Goal: Information Seeking & Learning: Learn about a topic

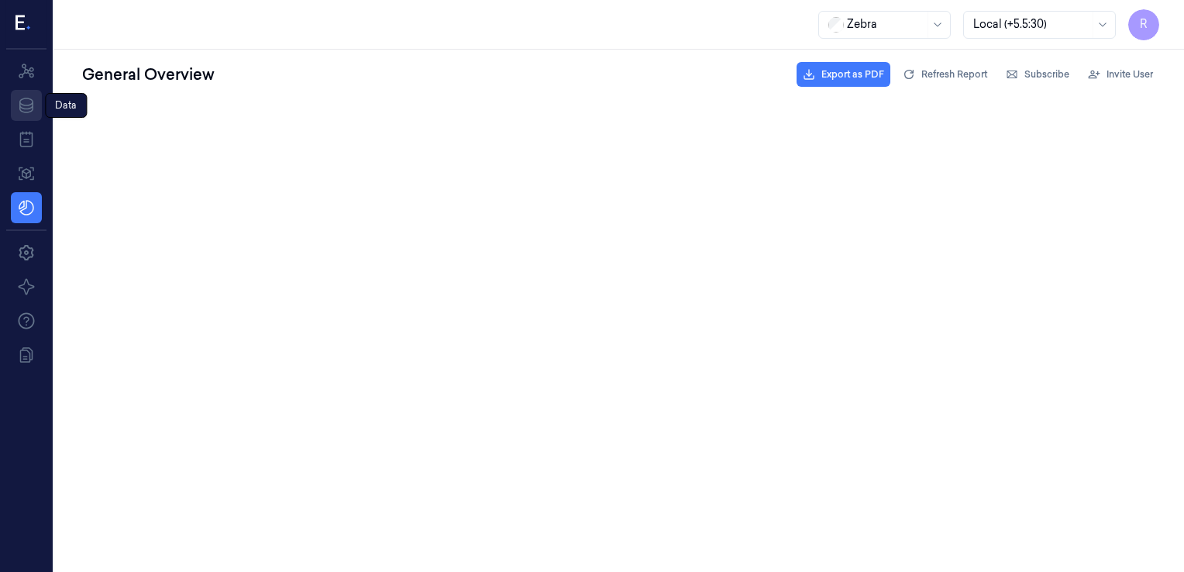
click at [25, 110] on icon at bounding box center [26, 105] width 19 height 19
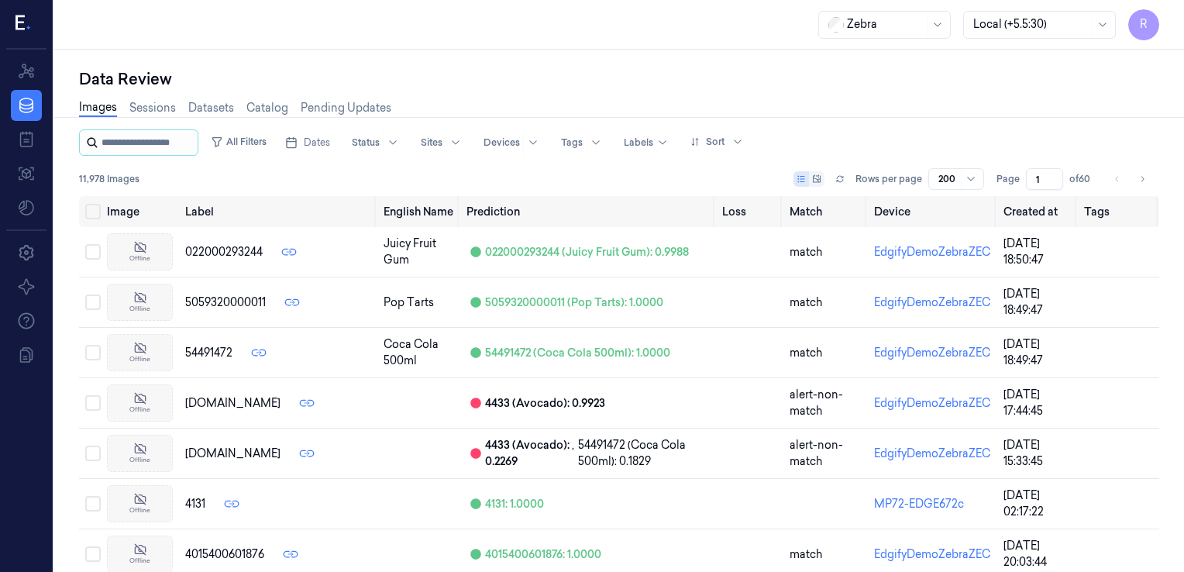
click at [146, 140] on input "string" at bounding box center [148, 142] width 93 height 25
click at [145, 146] on input "string" at bounding box center [148, 142] width 93 height 25
type input "**********"
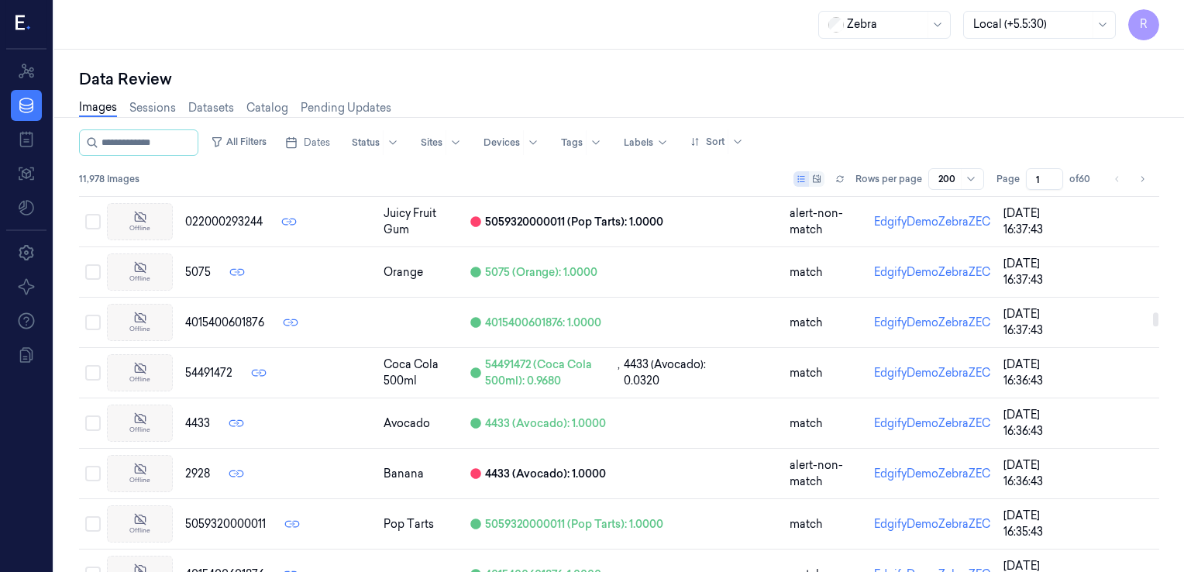
scroll to position [3178, 0]
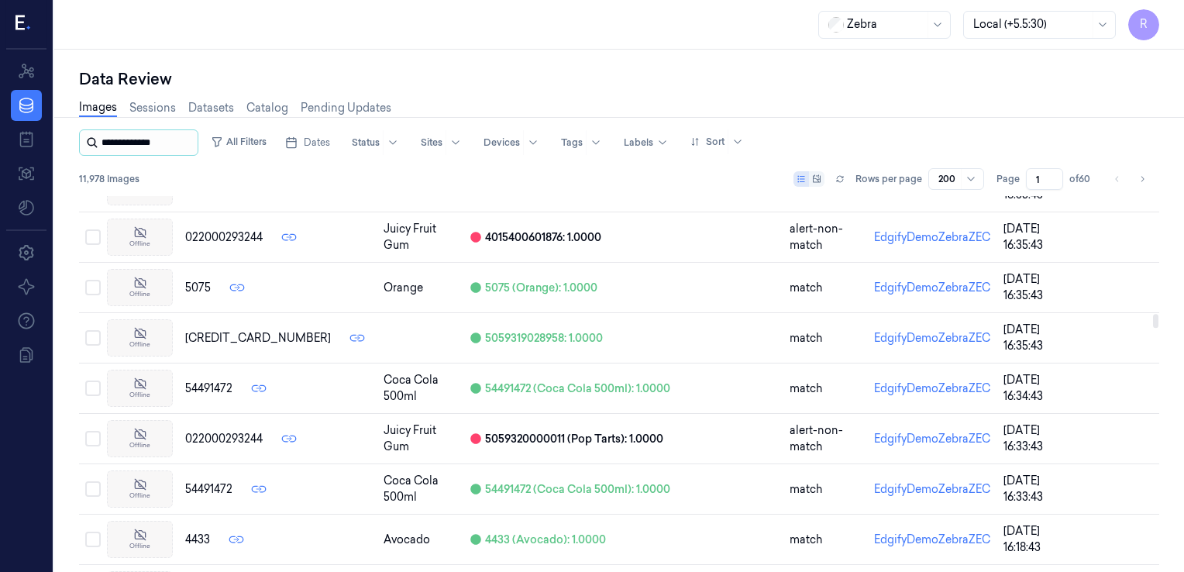
click at [184, 141] on input "string" at bounding box center [148, 142] width 93 height 25
click at [165, 99] on link "Sessions" at bounding box center [152, 108] width 47 height 18
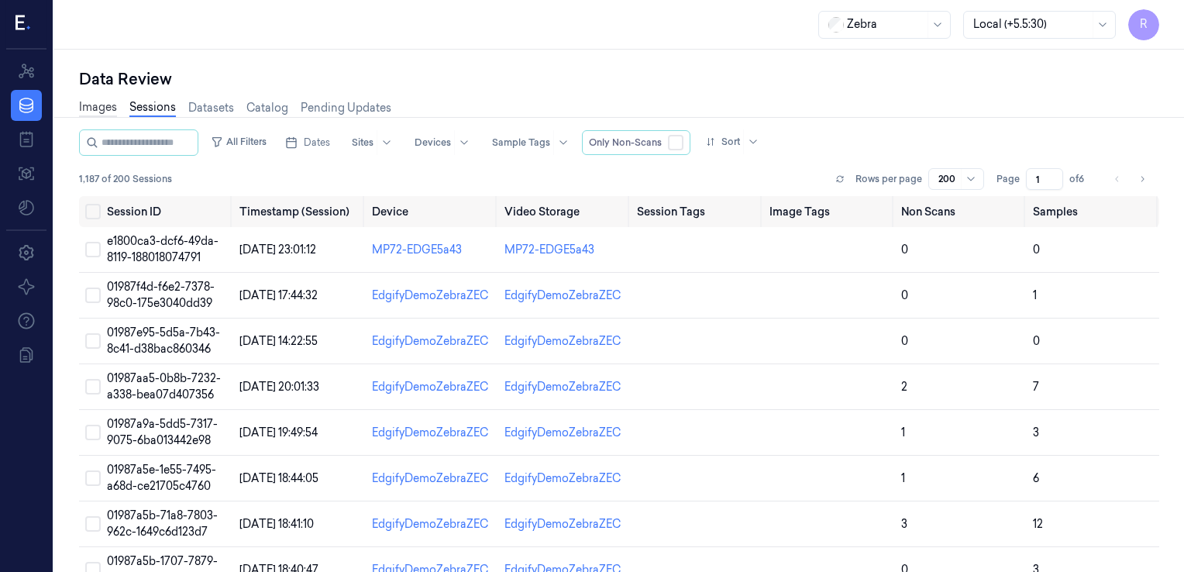
click at [93, 109] on link "Images" at bounding box center [98, 108] width 38 height 18
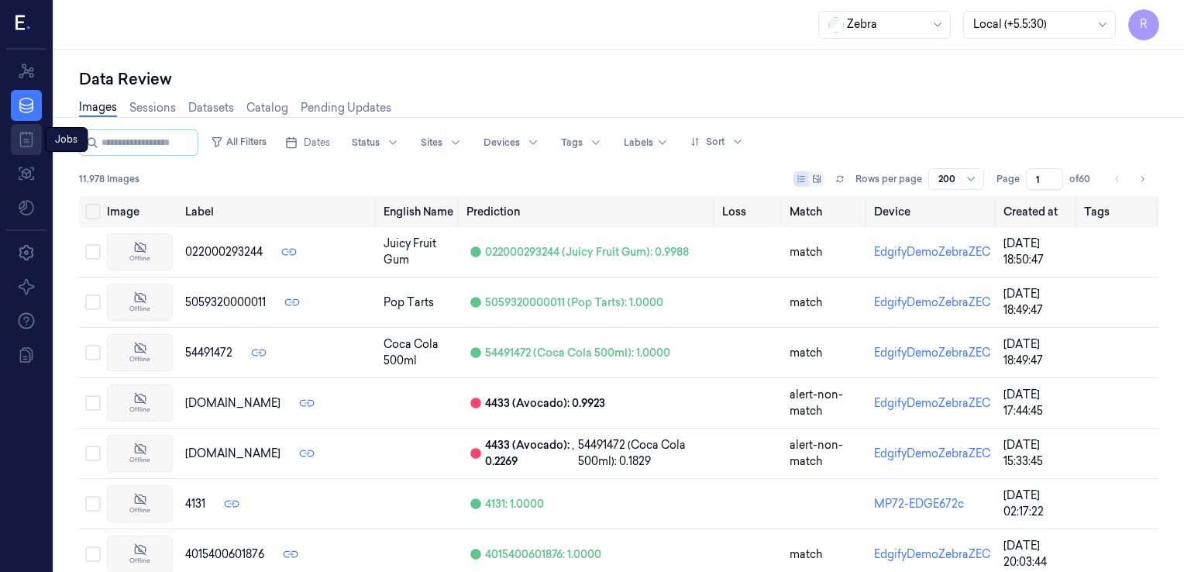
click at [24, 136] on icon at bounding box center [26, 139] width 19 height 19
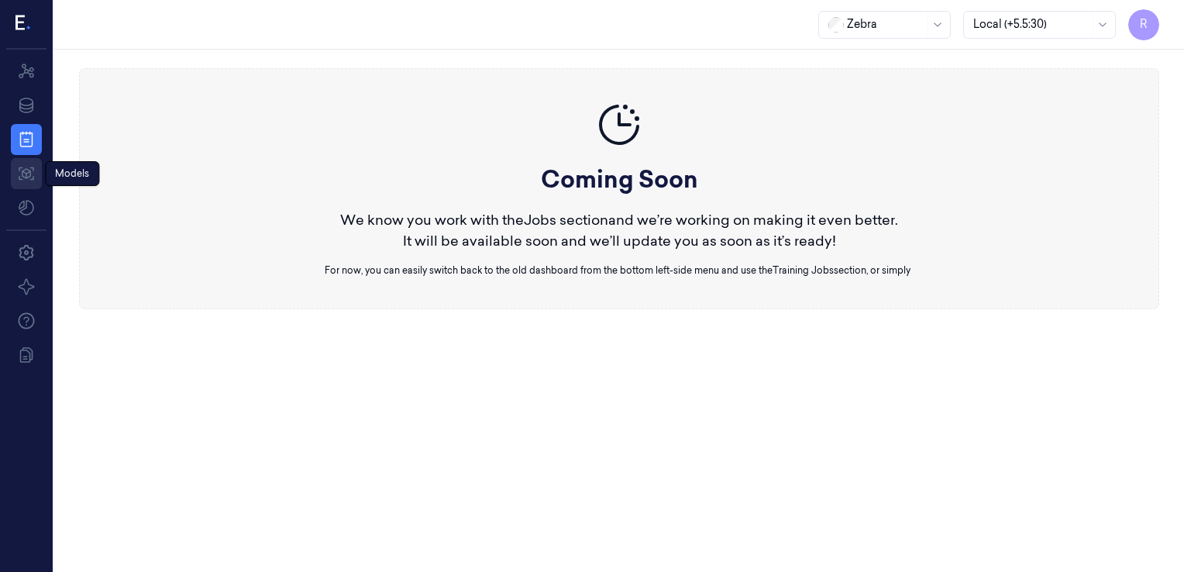
click at [26, 171] on icon at bounding box center [26, 173] width 19 height 19
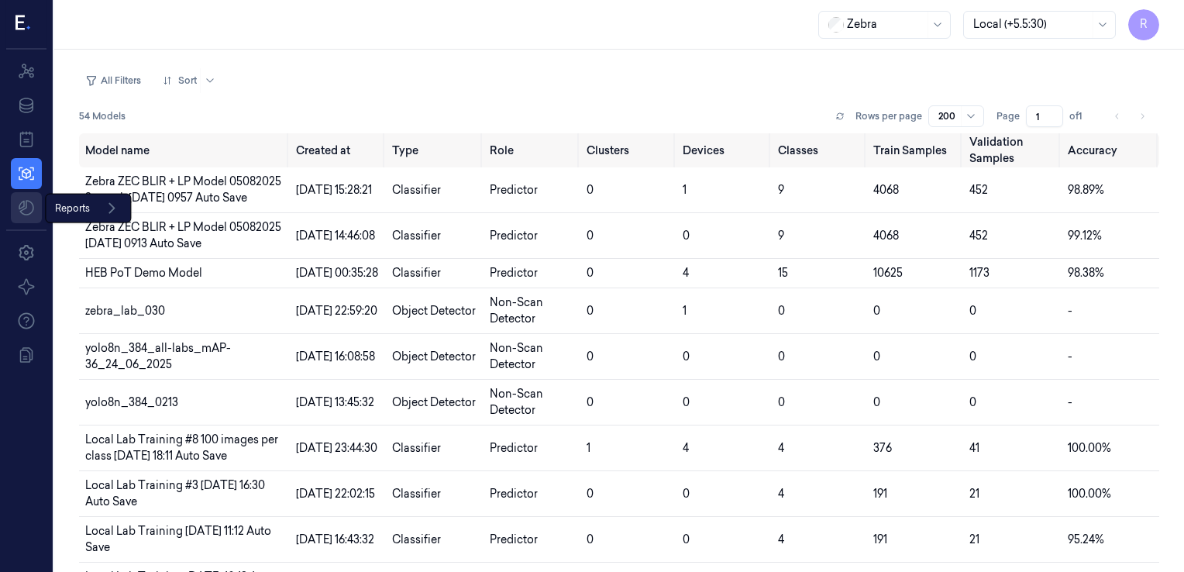
click at [32, 211] on html "R Resources Data Jobs Models Reports Reports Settings About Support Documentati…" at bounding box center [592, 286] width 1184 height 572
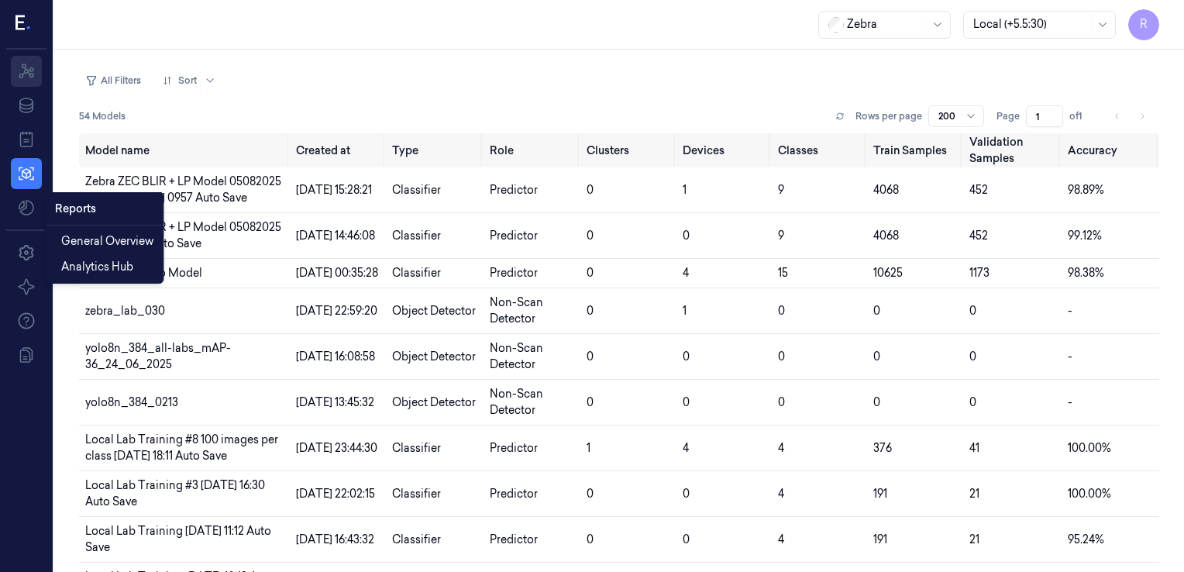
click at [31, 71] on html "R Resources Data Jobs Models Settings About Support Documentation Zebra Local (…" at bounding box center [592, 286] width 1184 height 572
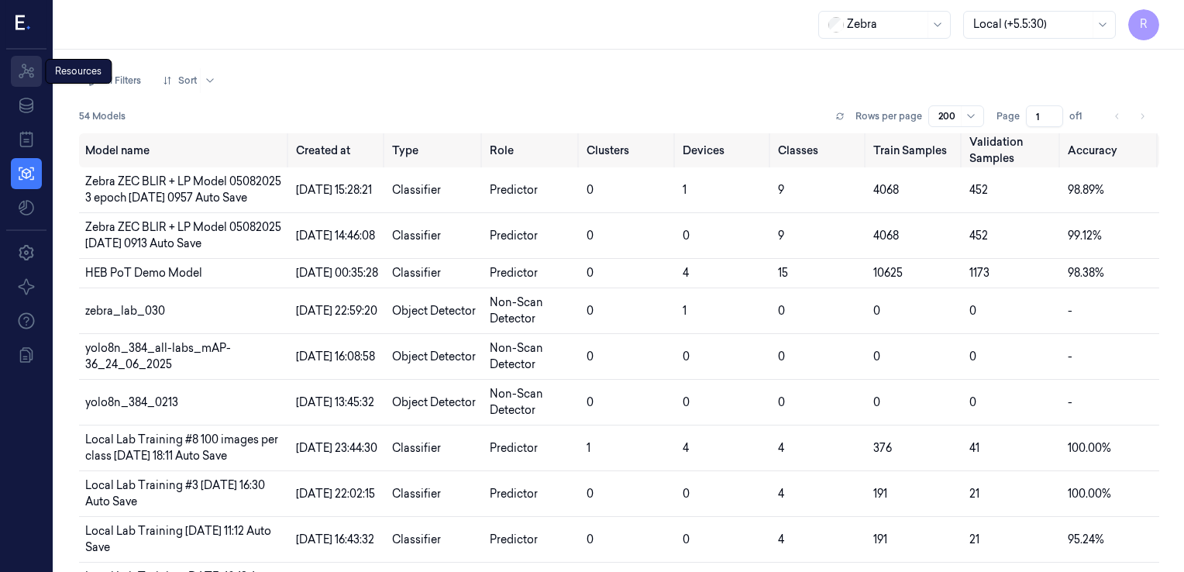
click at [31, 71] on icon at bounding box center [27, 71] width 16 height 15
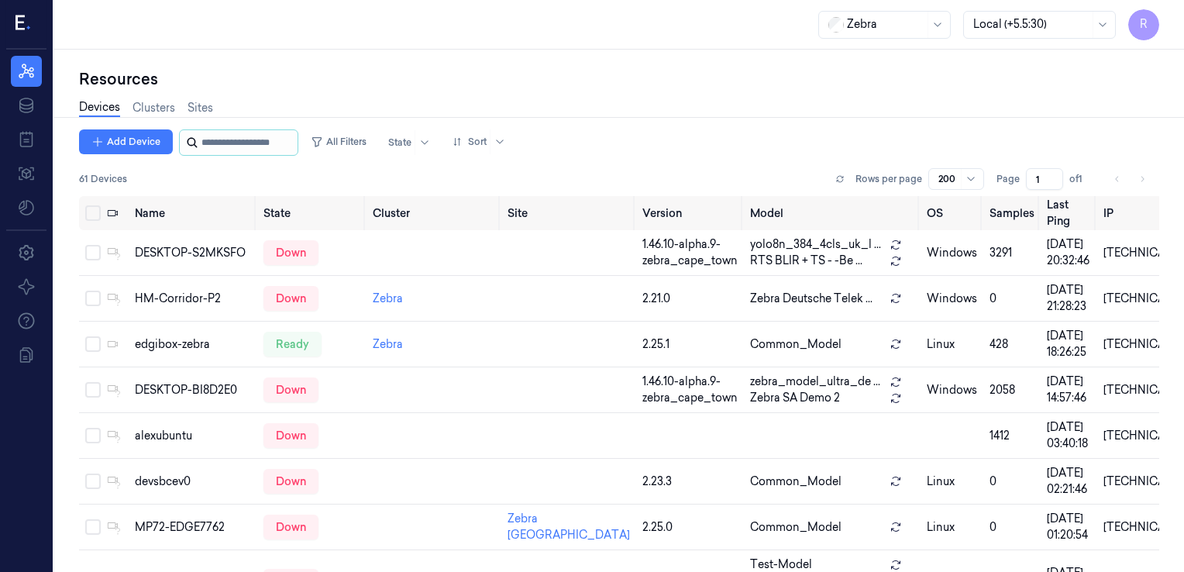
click at [211, 143] on input "string" at bounding box center [248, 142] width 93 height 25
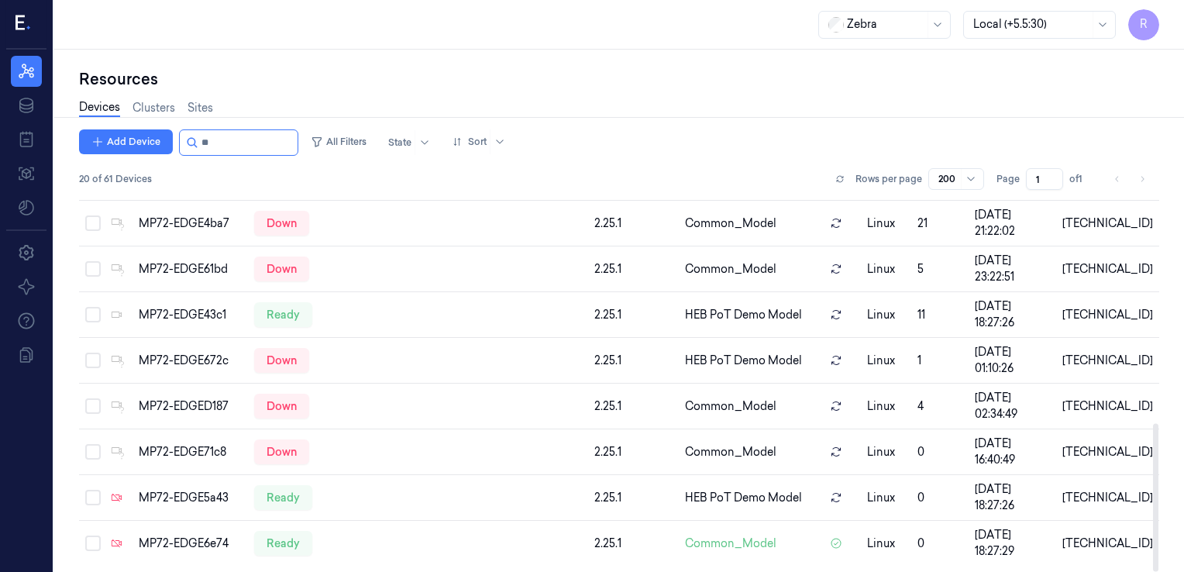
scroll to position [577, 0]
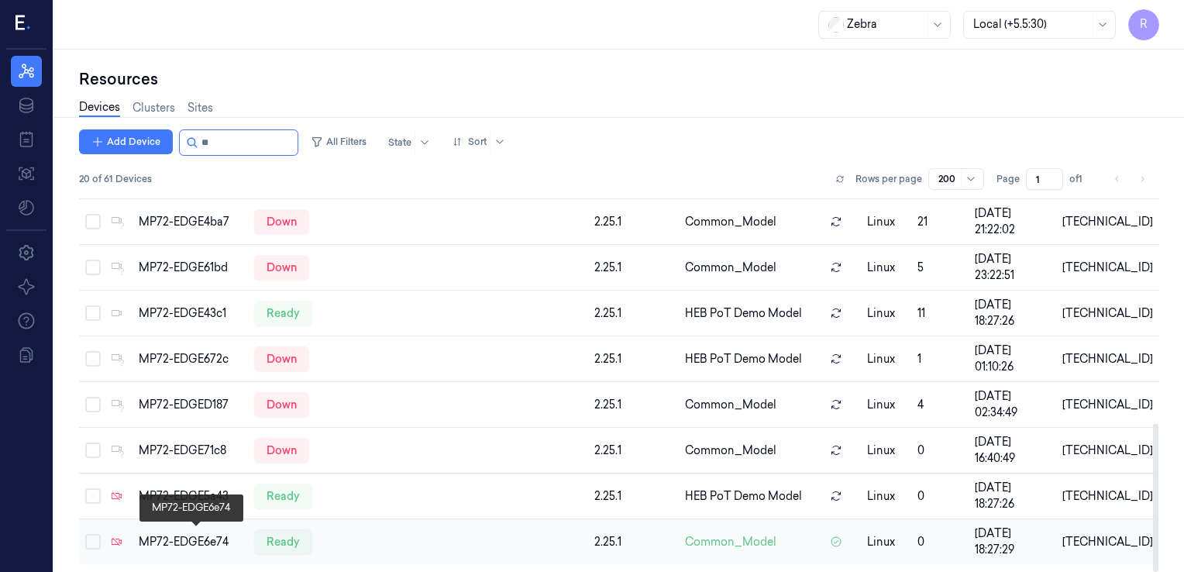
click at [210, 534] on div "MP72-EDGE6e74" at bounding box center [190, 542] width 103 height 16
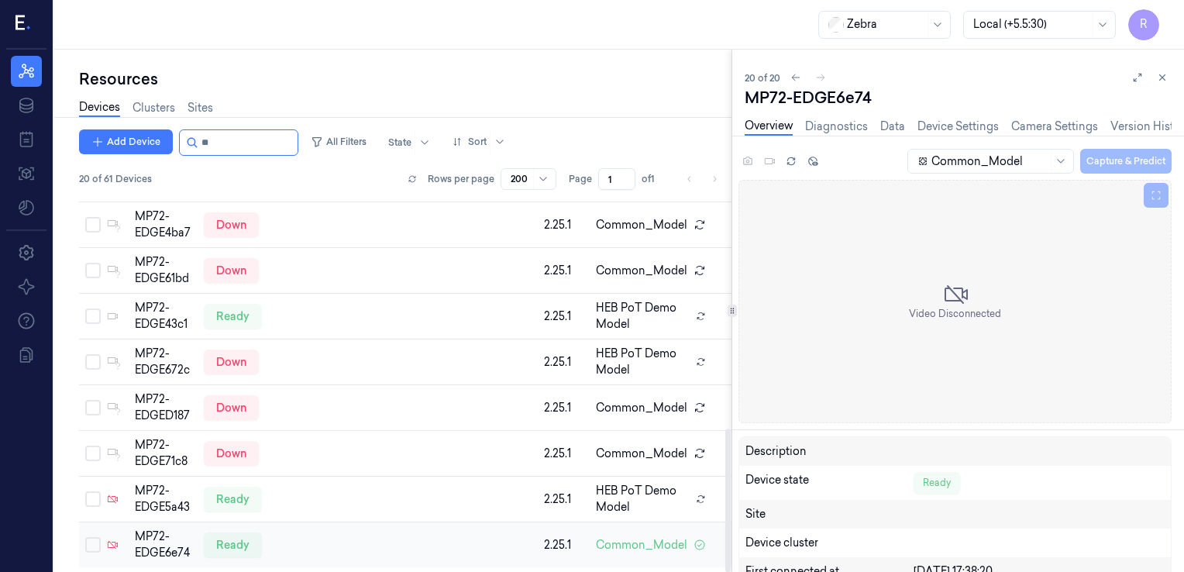
scroll to position [610, 0]
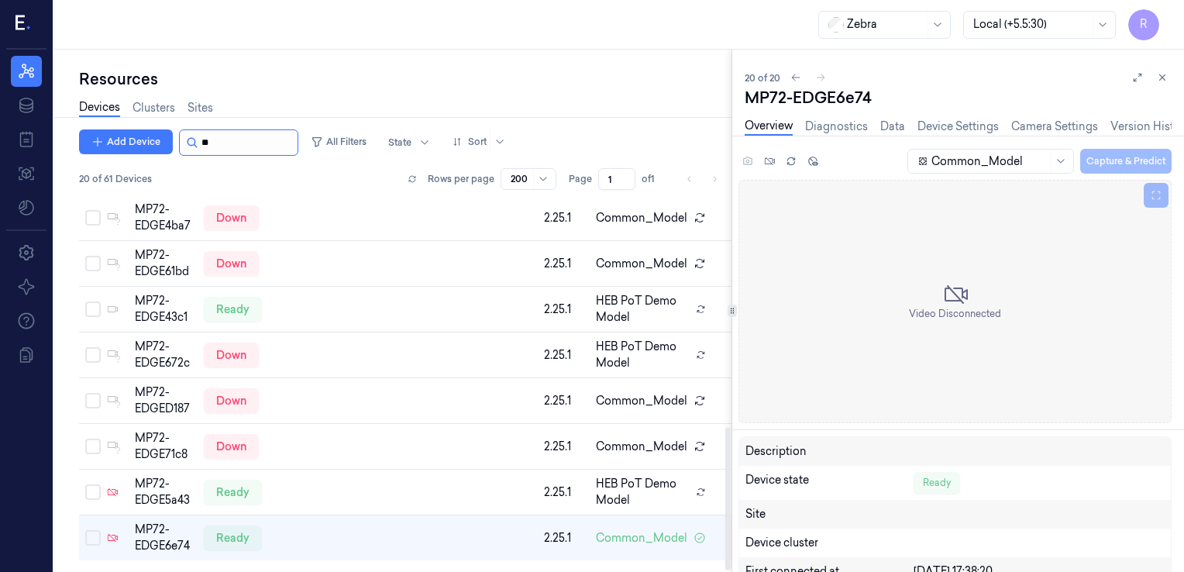
click at [220, 135] on input "string" at bounding box center [248, 142] width 93 height 25
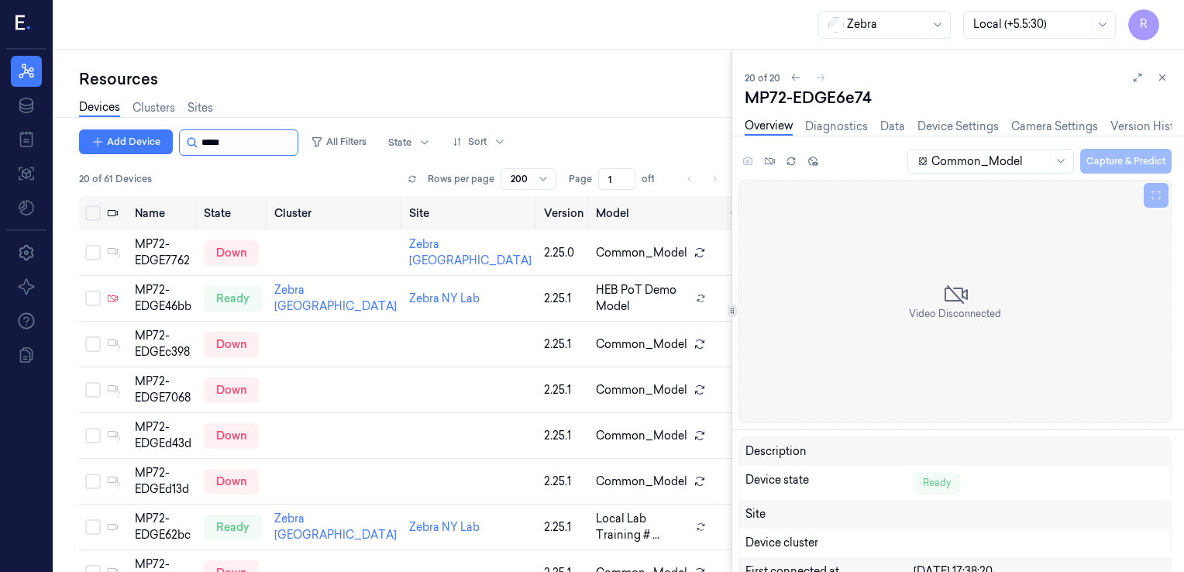
scroll to position [216, 0]
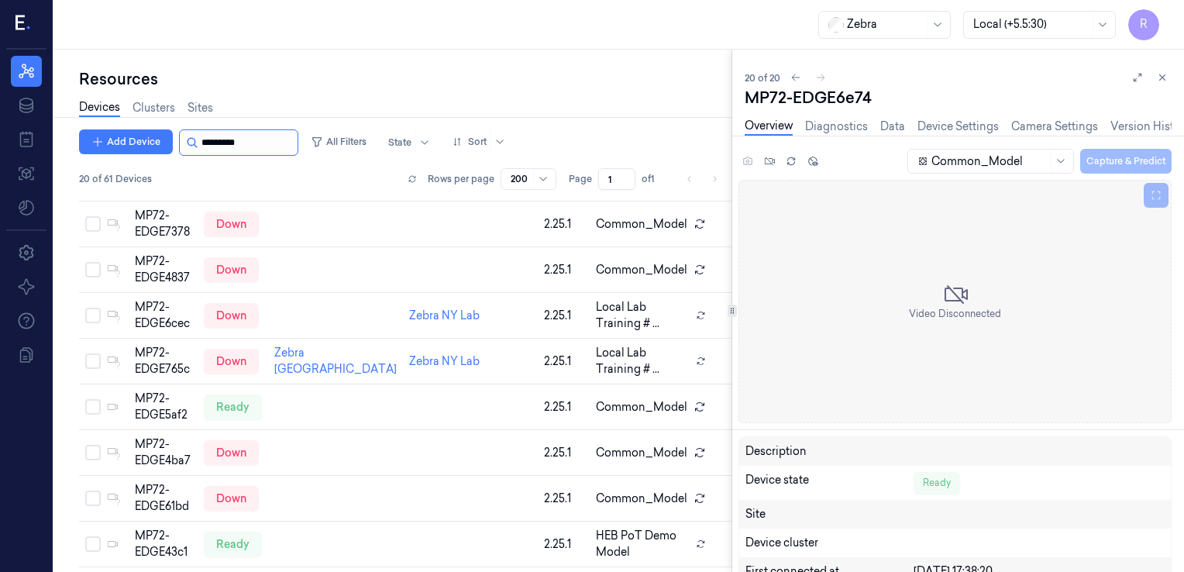
scroll to position [543, 0]
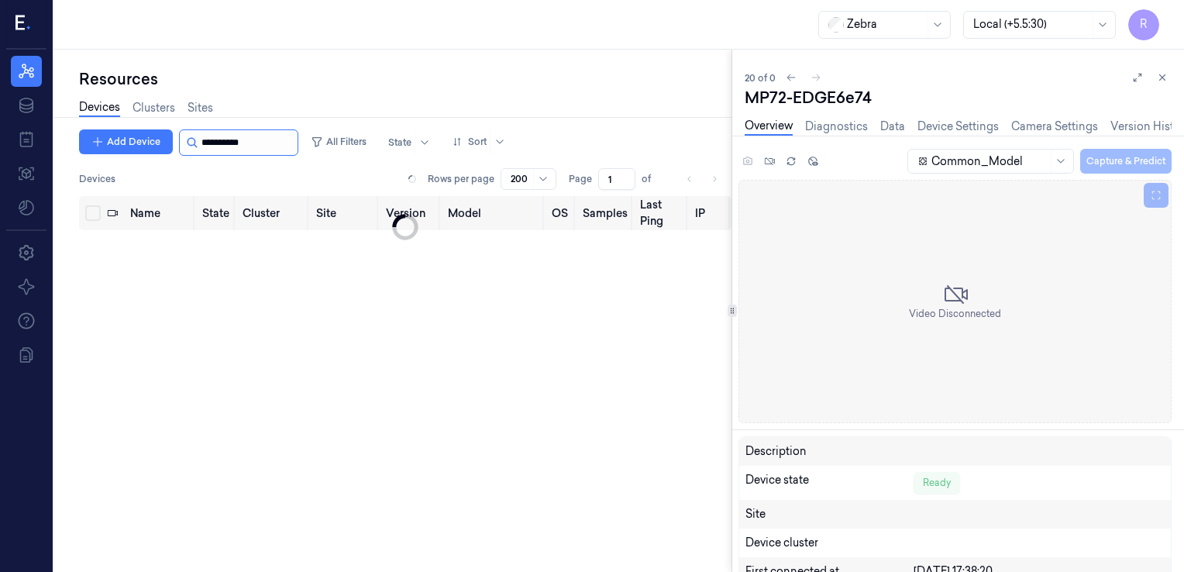
scroll to position [62, 0]
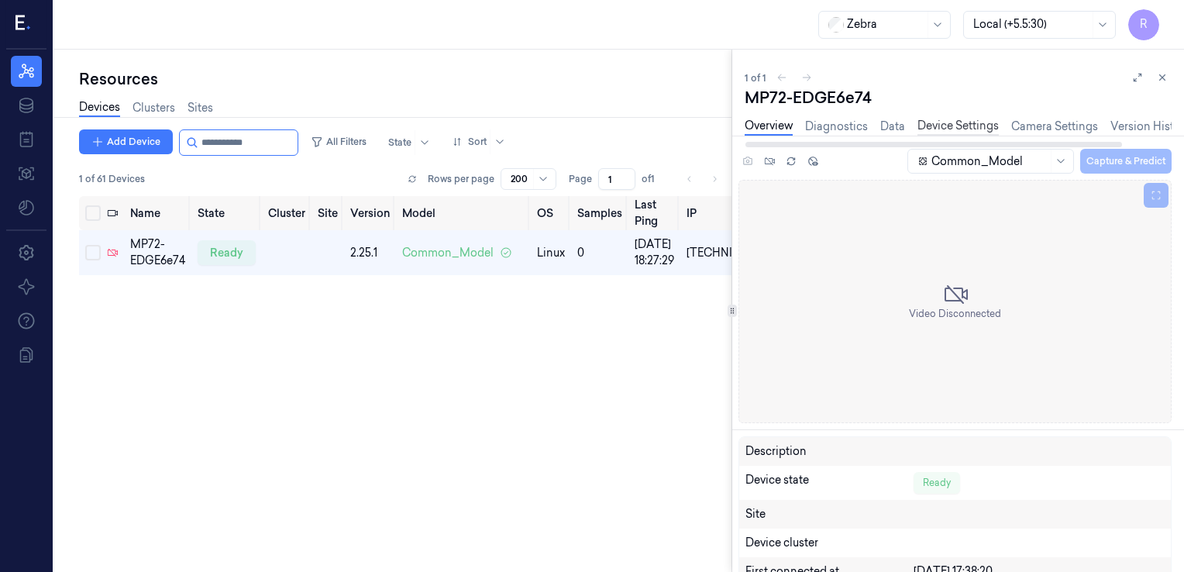
type input "**********"
click at [981, 119] on link "Device Settings" at bounding box center [958, 127] width 81 height 18
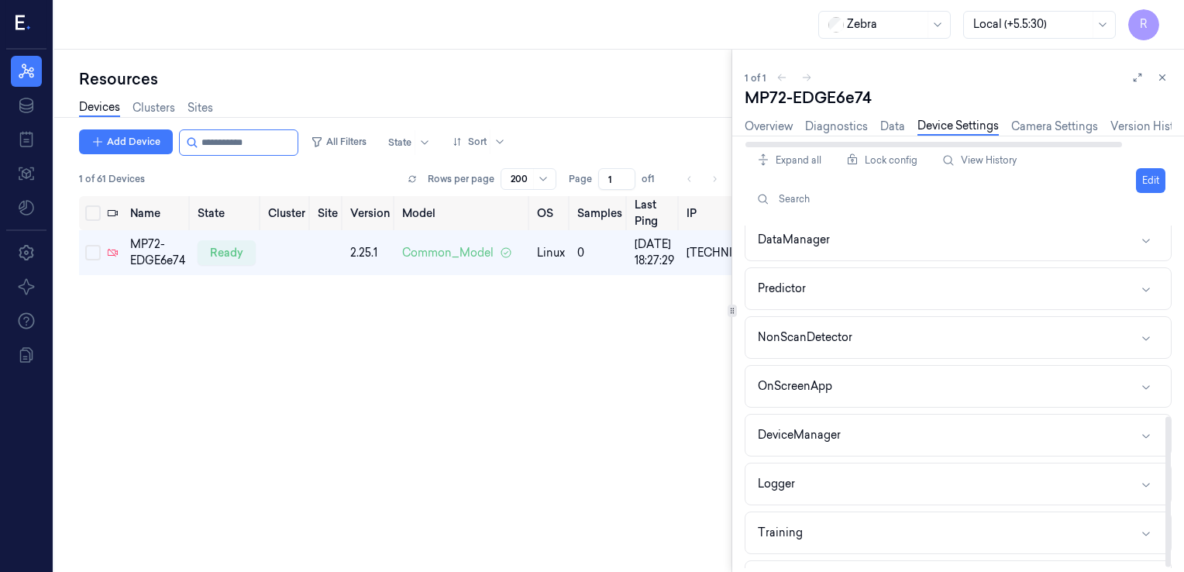
scroll to position [433, 0]
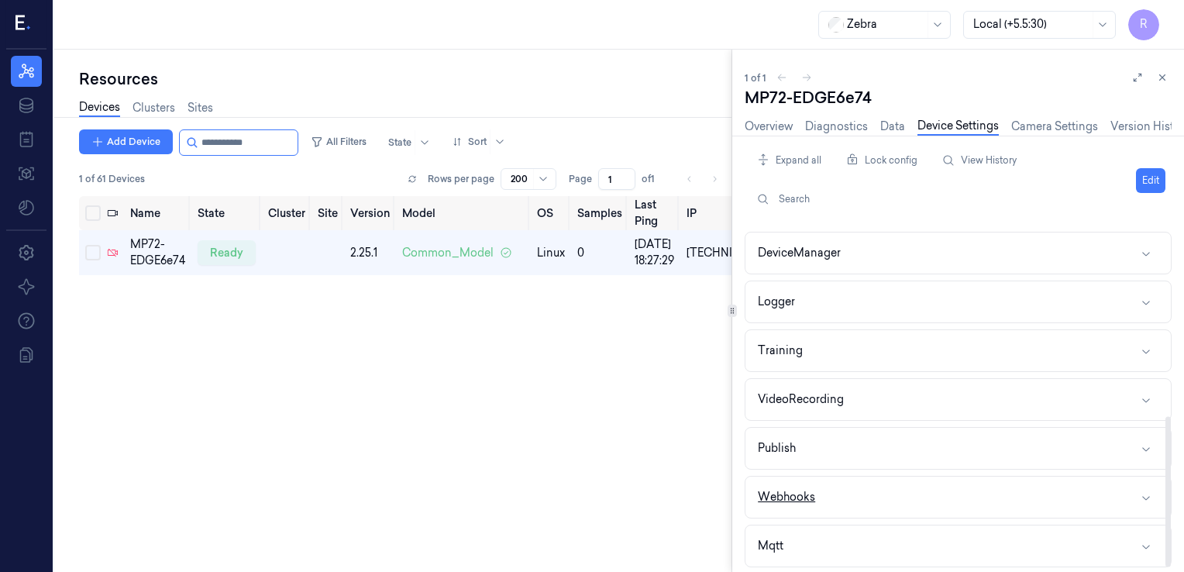
click at [860, 484] on button "Webhooks" at bounding box center [959, 497] width 426 height 41
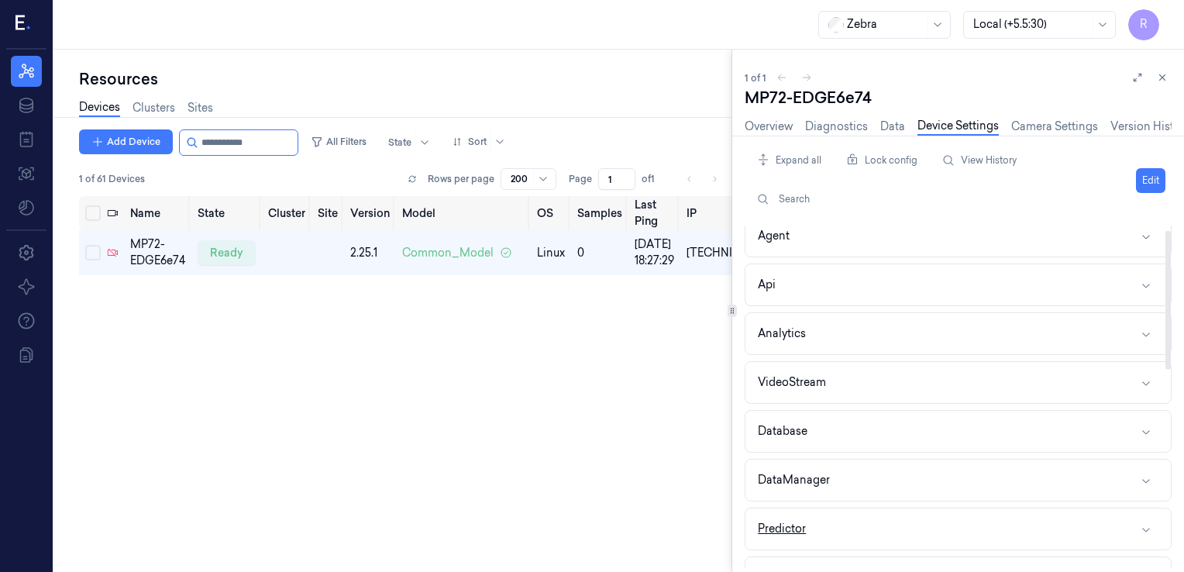
scroll to position [0, 0]
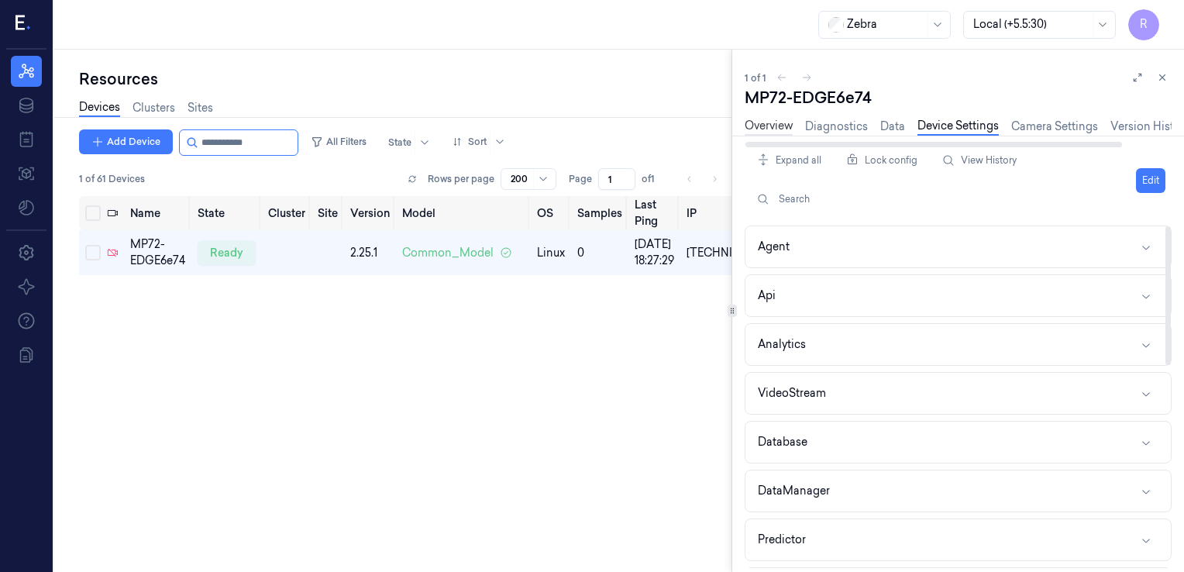
click at [753, 122] on link "Overview" at bounding box center [769, 127] width 48 height 18
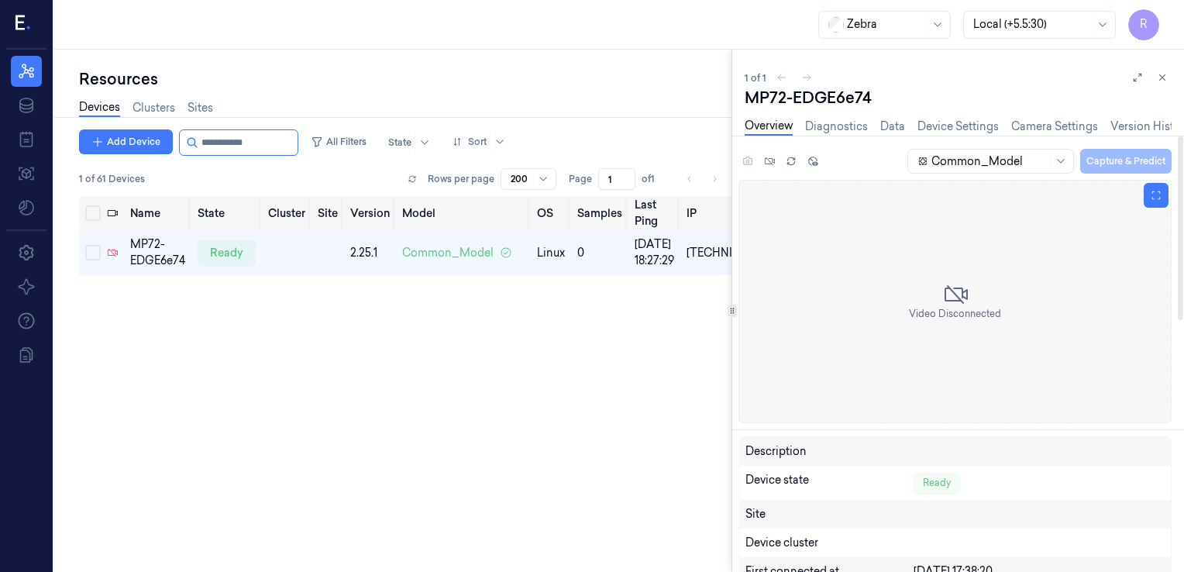
click at [1033, 280] on div "Video Disconnected" at bounding box center [955, 301] width 433 height 243
click at [86, 250] on button "Select row" at bounding box center [93, 253] width 16 height 16
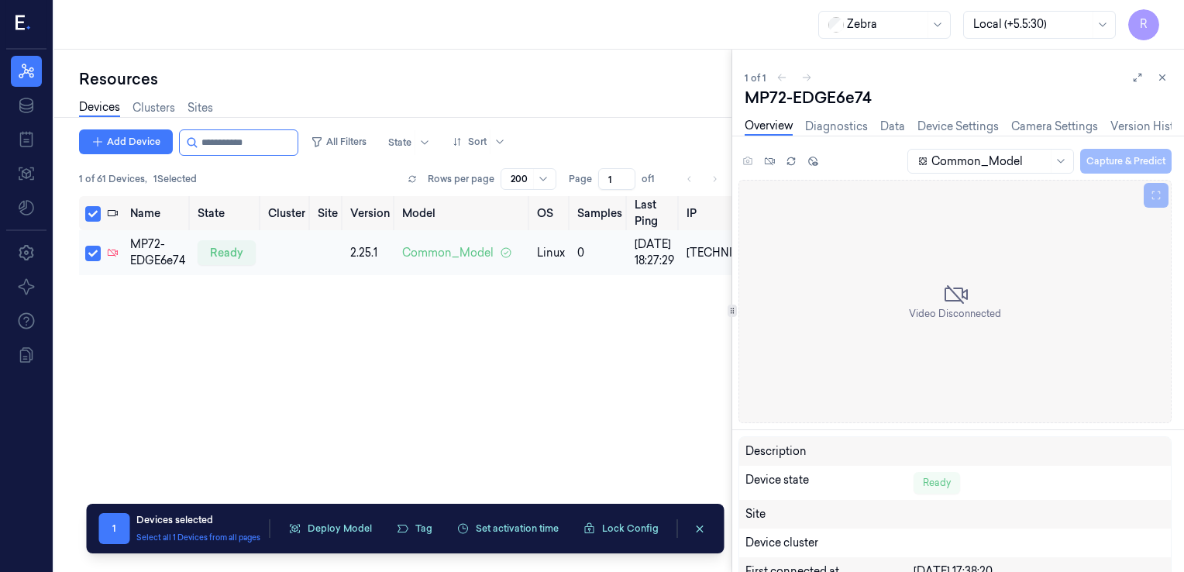
click at [96, 250] on button "Select row" at bounding box center [93, 254] width 16 height 16
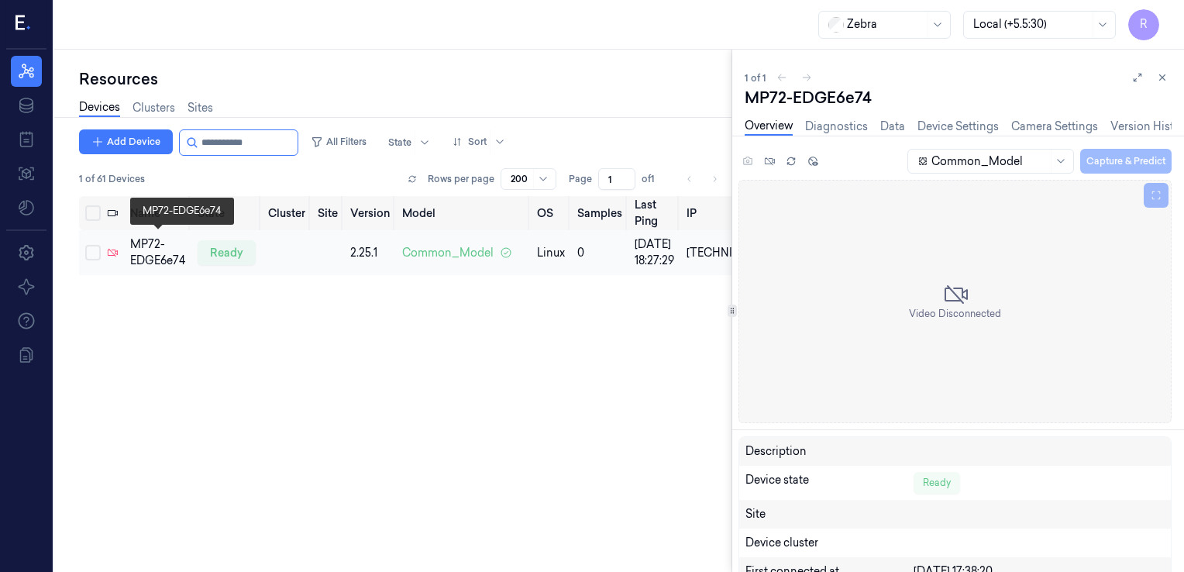
click at [149, 256] on div "MP72-EDGE6e74" at bounding box center [157, 252] width 55 height 33
click at [1122, 163] on div "Common_Model Capture & Predict" at bounding box center [1038, 161] width 267 height 26
drag, startPoint x: 262, startPoint y: 150, endPoint x: 198, endPoint y: 148, distance: 63.6
click at [198, 148] on div at bounding box center [238, 142] width 119 height 26
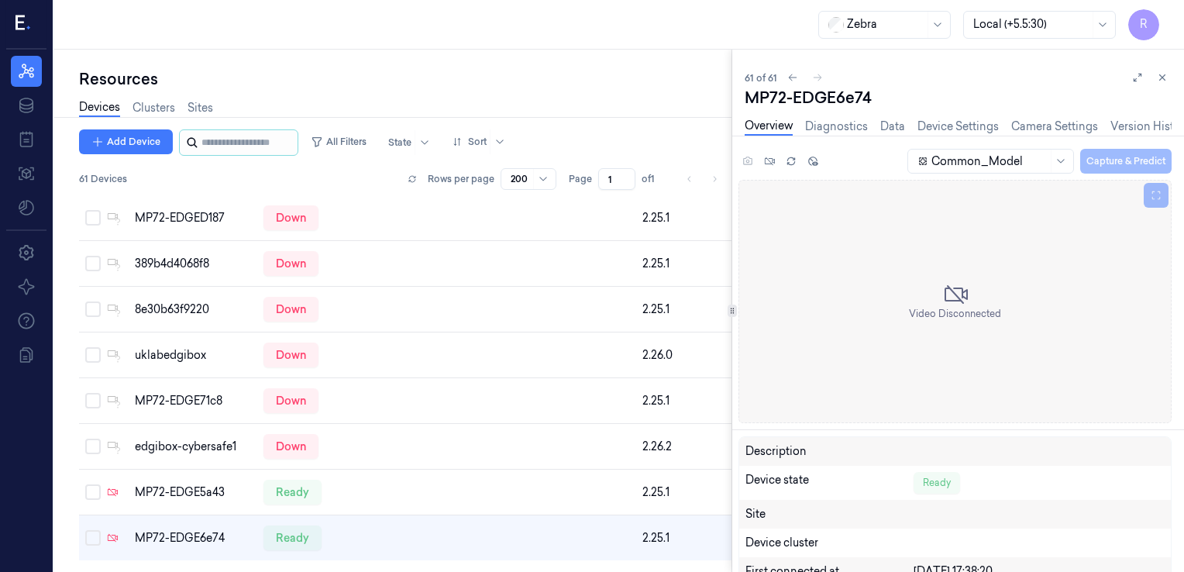
scroll to position [2533, 0]
click at [32, 187] on link "Models" at bounding box center [26, 173] width 31 height 31
